Goal: Task Accomplishment & Management: Manage account settings

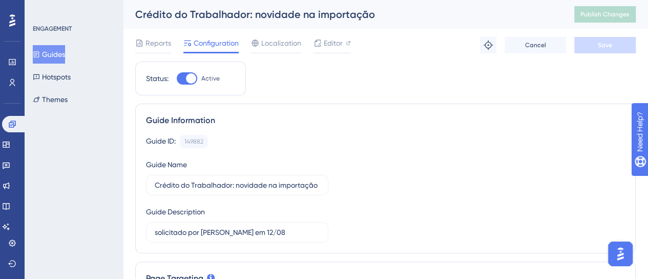
click at [78, 64] on div "Guides Hotspots Themes" at bounding box center [74, 77] width 83 height 64
click at [62, 55] on button "Guides" at bounding box center [49, 54] width 32 height 18
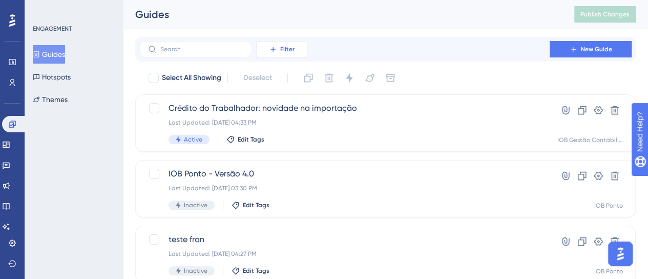
click at [297, 47] on button "Filter" at bounding box center [281, 49] width 51 height 16
click at [289, 49] on span "Filter" at bounding box center [287, 49] width 14 height 8
click at [295, 51] on button "Filter" at bounding box center [281, 49] width 51 height 16
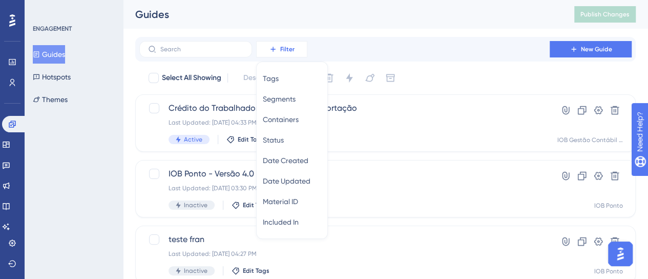
scroll to position [10, 0]
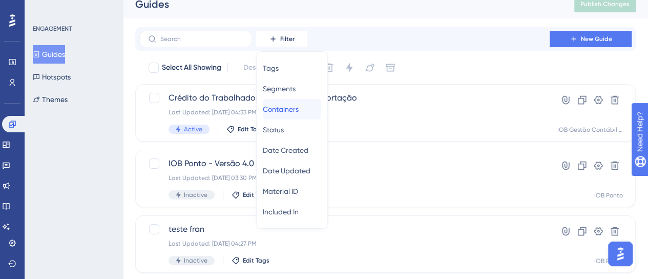
click at [299, 106] on span "Containers" at bounding box center [281, 109] width 36 height 12
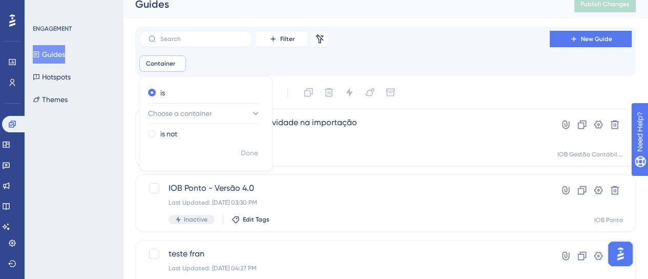
scroll to position [15, 0]
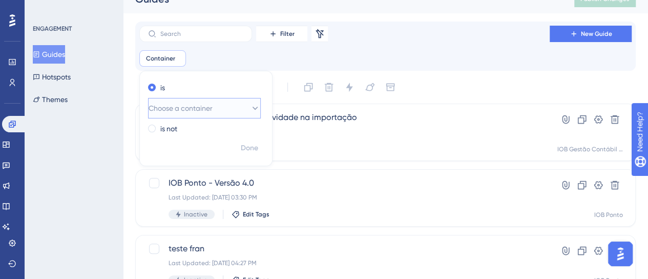
click at [207, 110] on span "Choose a container" at bounding box center [181, 108] width 64 height 12
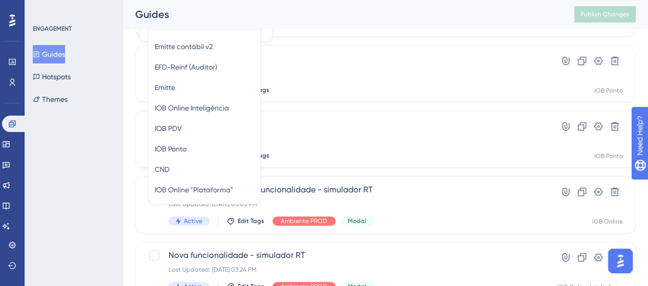
scroll to position [131, 0]
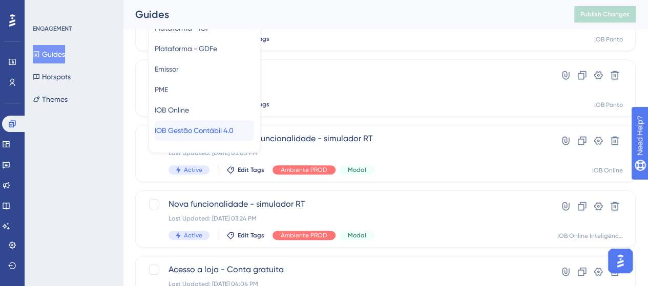
click at [213, 131] on span "IOB Gestão Contábil 4.0" at bounding box center [194, 131] width 79 height 12
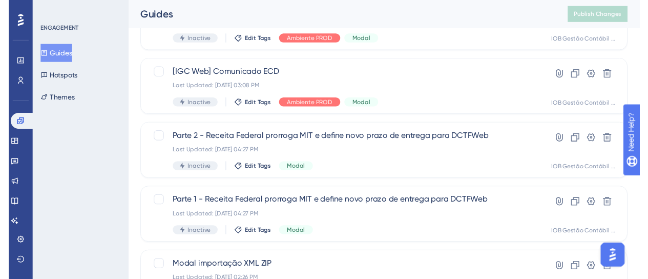
scroll to position [0, 0]
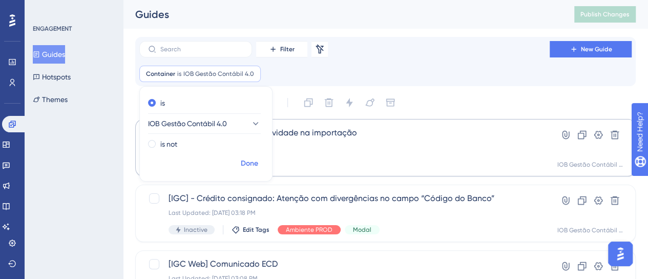
click at [256, 162] on span "Done" at bounding box center [249, 163] width 17 height 12
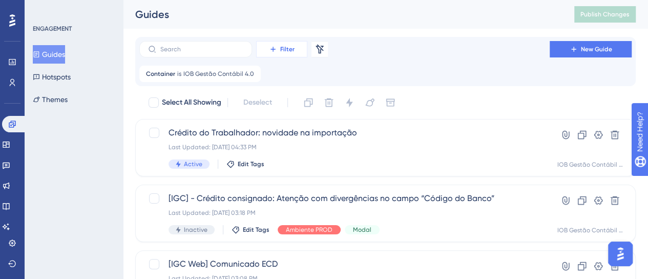
click at [295, 46] on button "Filter" at bounding box center [281, 49] width 51 height 16
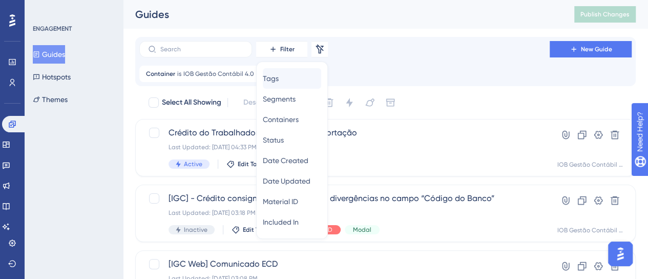
scroll to position [10, 0]
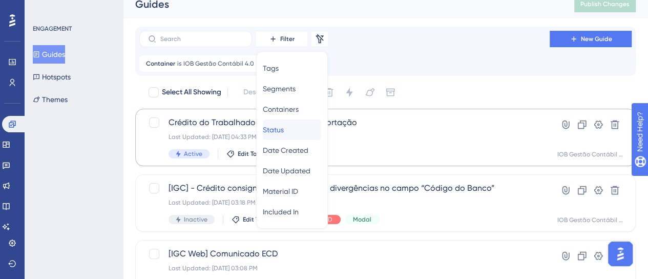
click at [297, 126] on div "Status Status" at bounding box center [292, 129] width 58 height 20
click at [280, 130] on div "Crédito do Trabalhador: novidade na importação Last Updated: [DATE] 04:33 PM Ac…" at bounding box center [345, 137] width 352 height 42
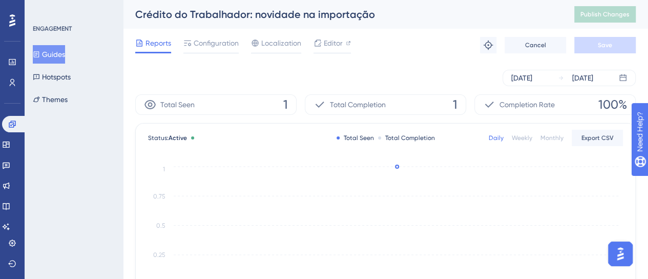
click at [65, 52] on button "Guides" at bounding box center [49, 54] width 32 height 18
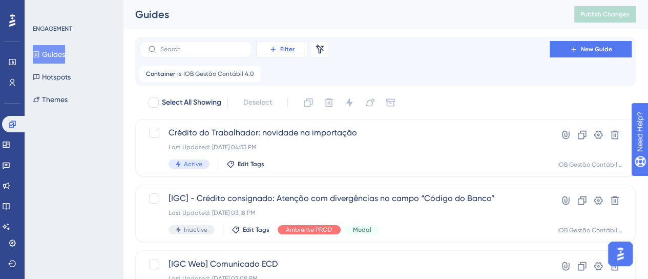
click at [289, 50] on span "Filter" at bounding box center [287, 49] width 14 height 8
click at [273, 46] on icon at bounding box center [273, 49] width 8 height 8
click at [294, 45] on span "Filter" at bounding box center [287, 49] width 14 height 8
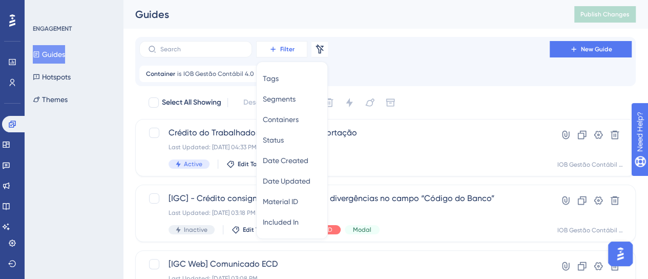
scroll to position [10, 0]
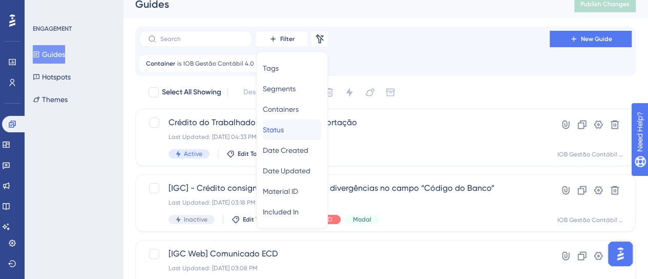
click at [300, 131] on div "Status Status" at bounding box center [292, 129] width 58 height 20
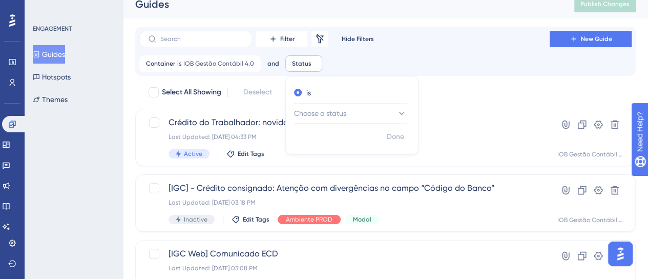
scroll to position [15, 0]
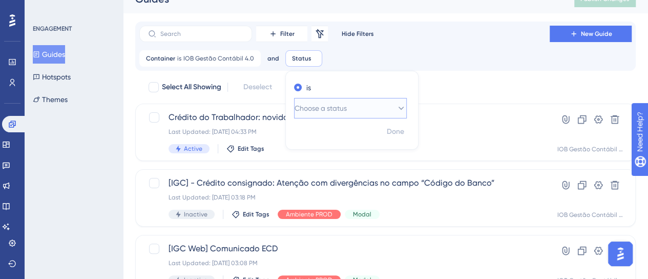
click at [317, 104] on span "Choose a status" at bounding box center [321, 108] width 52 height 12
click at [316, 138] on span "Active" at bounding box center [311, 139] width 20 height 12
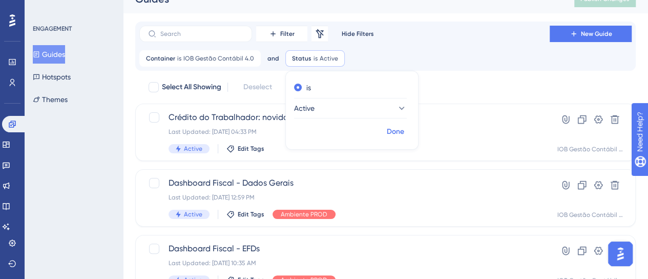
click at [391, 128] on span "Done" at bounding box center [395, 132] width 17 height 12
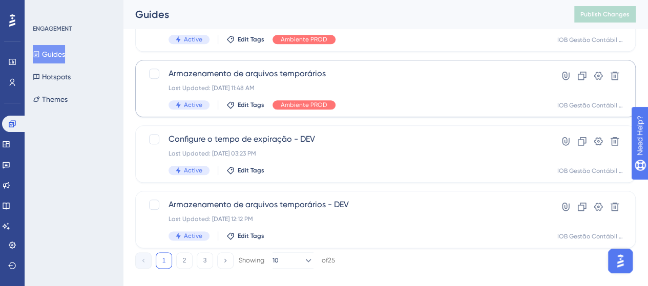
scroll to position [528, 0]
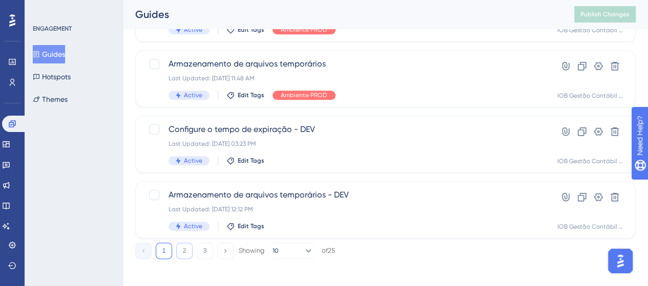
click at [184, 255] on button "2" at bounding box center [184, 251] width 16 height 16
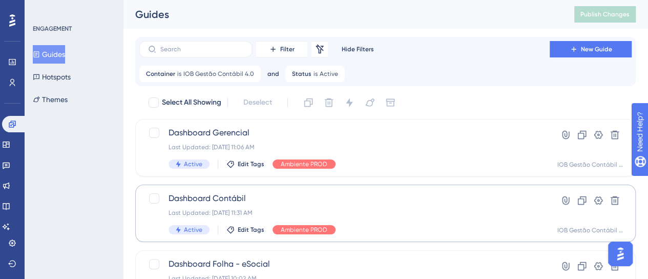
scroll to position [0, 0]
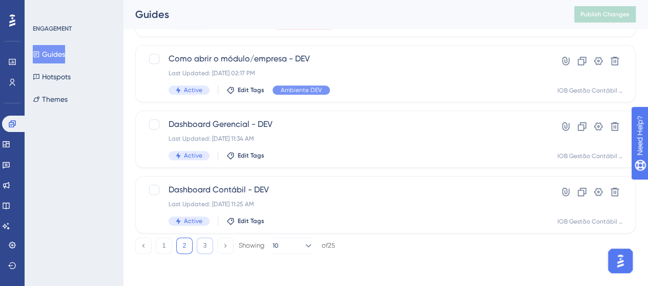
click at [202, 245] on button "3" at bounding box center [205, 246] width 16 height 16
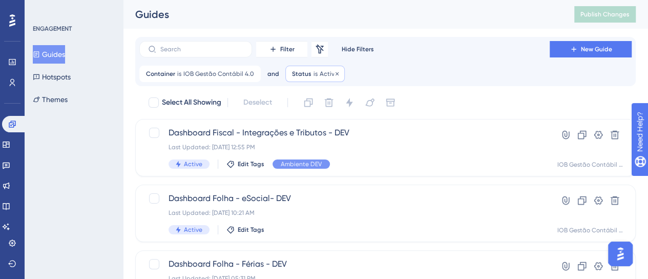
click at [65, 54] on button "Guides" at bounding box center [49, 54] width 32 height 18
click at [65, 56] on button "Guides" at bounding box center [49, 54] width 32 height 18
click at [327, 71] on span "Active" at bounding box center [329, 74] width 18 height 8
click at [334, 71] on icon at bounding box center [337, 74] width 6 height 6
click at [250, 75] on icon at bounding box center [253, 74] width 6 height 6
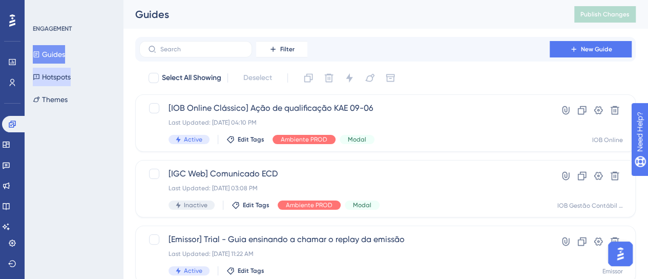
click at [48, 81] on button "Hotspots" at bounding box center [52, 77] width 38 height 18
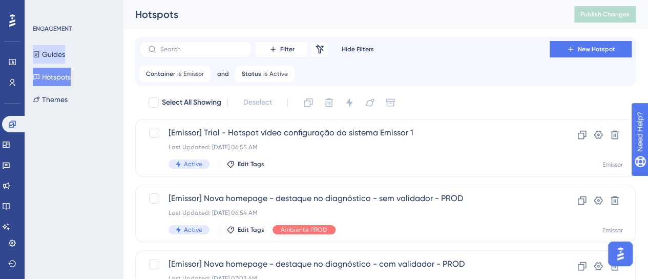
click at [65, 55] on button "Guides" at bounding box center [49, 54] width 32 height 18
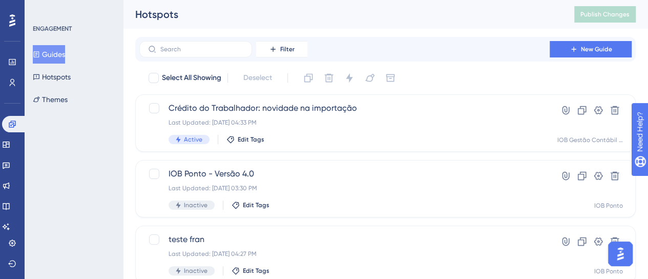
click at [368, 136] on div "Active Edit Tags" at bounding box center [345, 139] width 352 height 9
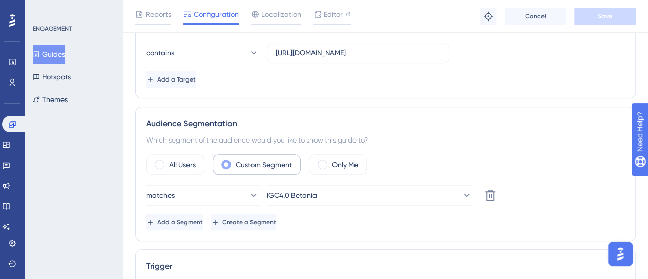
scroll to position [307, 0]
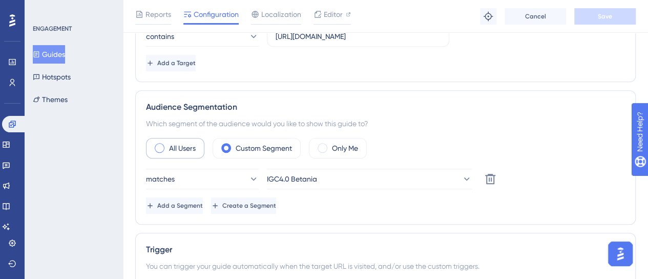
click at [188, 142] on label "All Users" at bounding box center [182, 148] width 27 height 12
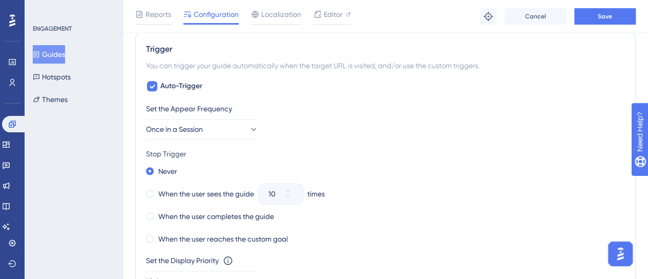
scroll to position [496, 0]
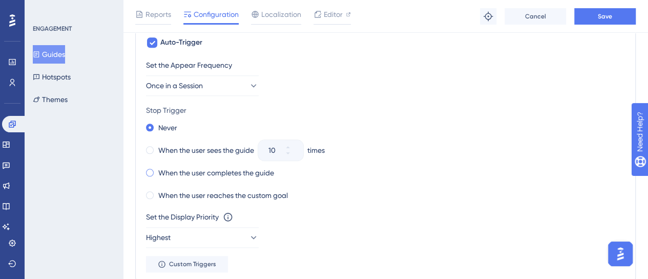
click at [195, 167] on label "When the user completes the guide" at bounding box center [216, 173] width 116 height 12
click at [151, 169] on span at bounding box center [150, 173] width 8 height 8
click at [157, 170] on input "radio" at bounding box center [157, 170] width 0 height 0
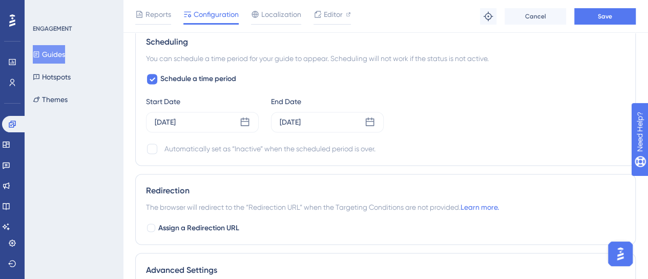
scroll to position [916, 0]
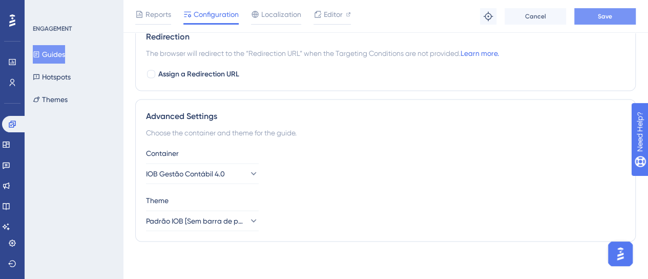
click at [579, 19] on button "Save" at bounding box center [605, 16] width 61 height 16
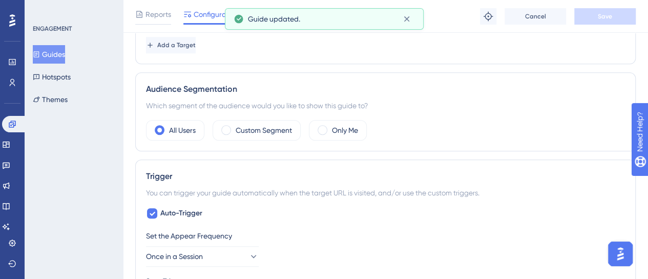
scroll to position [0, 0]
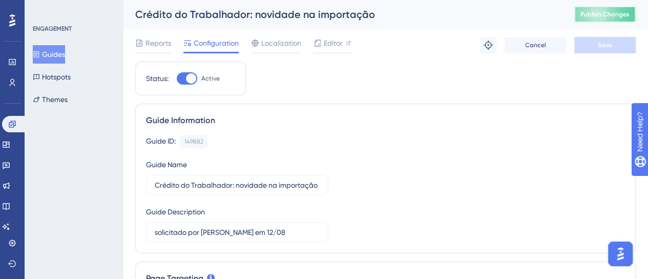
click at [596, 16] on span "Publish Changes" at bounding box center [605, 14] width 49 height 8
click at [57, 54] on button "Guides" at bounding box center [49, 54] width 32 height 18
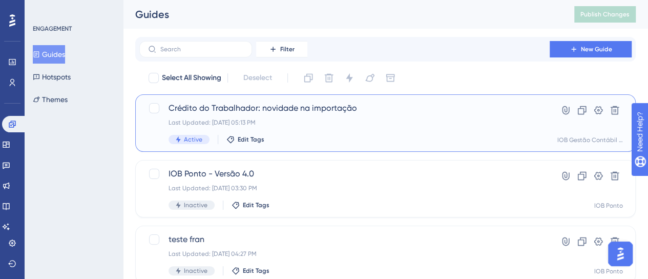
click at [374, 119] on div "Last Updated: [DATE] 05:13 PM" at bounding box center [345, 122] width 352 height 8
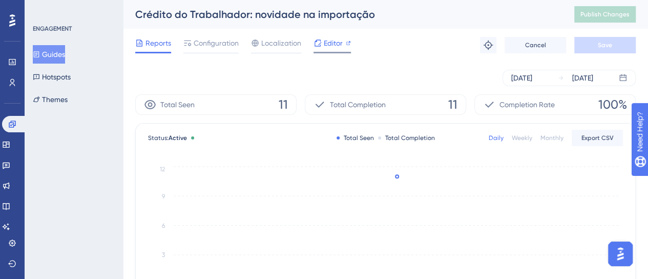
click at [317, 43] on icon at bounding box center [318, 43] width 8 height 8
